Goal: Task Accomplishment & Management: Complete application form

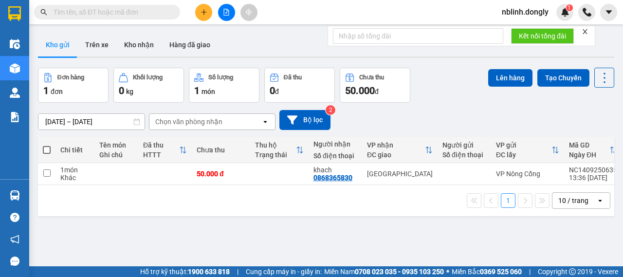
click at [145, 12] on input "text" at bounding box center [111, 12] width 115 height 11
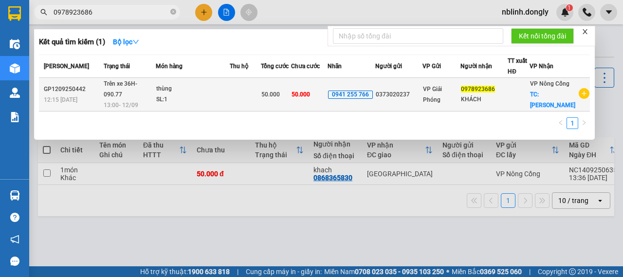
type input "0978923686"
click at [556, 109] on span "TC: [PERSON_NAME]" at bounding box center [552, 100] width 45 height 18
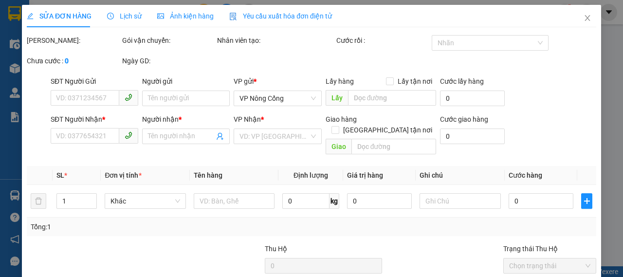
type input "0373020237"
type input "0978923686"
type input "KHÁCH"
checkbox input "true"
type input "[PERSON_NAME]"
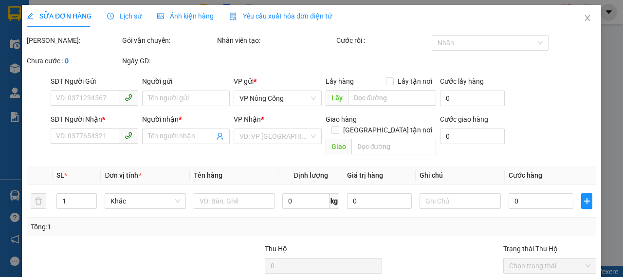
type input "50.000"
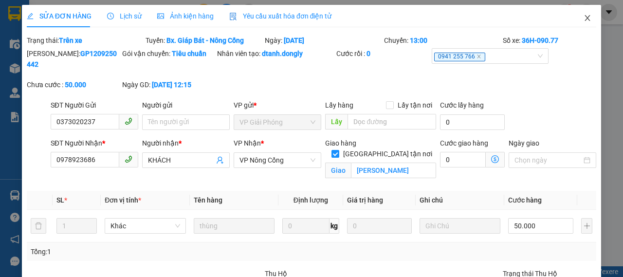
click at [584, 18] on icon "close" at bounding box center [588, 18] width 8 height 8
